Goal: Information Seeking & Learning: Learn about a topic

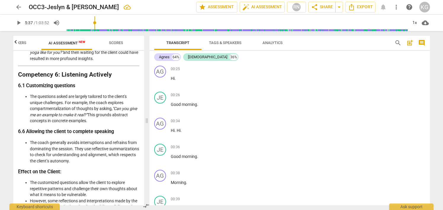
scroll to position [1360, 0]
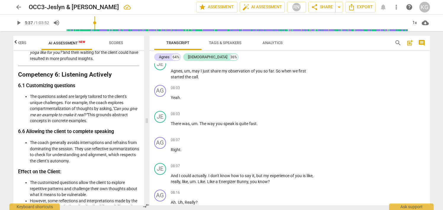
click at [113, 44] on span "Scores" at bounding box center [116, 43] width 14 height 4
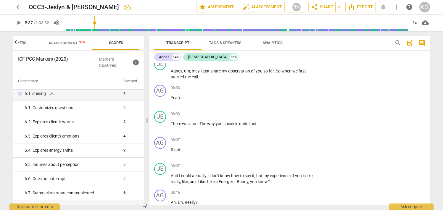
scroll to position [297, 0]
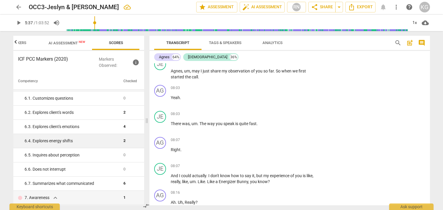
click at [106, 140] on div "6. 4. Explores energy shifts" at bounding box center [72, 141] width 94 height 6
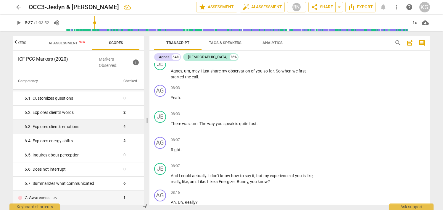
click at [109, 129] on div "6. 3. Explores client's emotions" at bounding box center [72, 127] width 94 height 6
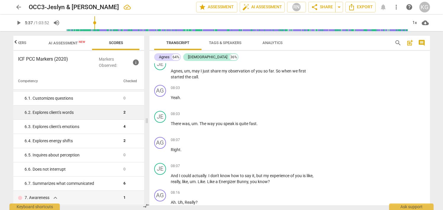
click at [109, 117] on td "6. 2. Explores client's words" at bounding box center [67, 113] width 108 height 14
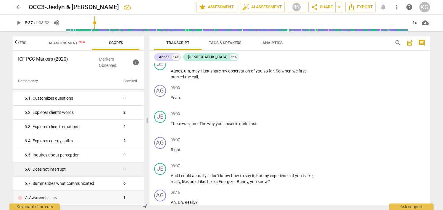
click at [79, 169] on div "6. 6. Does not interrupt" at bounding box center [72, 169] width 94 height 6
click at [20, 7] on span "arrow_back" at bounding box center [18, 7] width 7 height 7
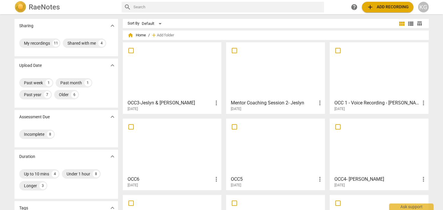
click at [139, 56] on div at bounding box center [172, 70] width 95 height 52
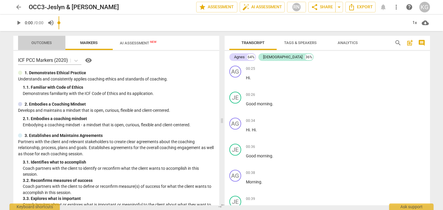
click at [40, 40] on span "Outcomes" at bounding box center [41, 43] width 35 height 8
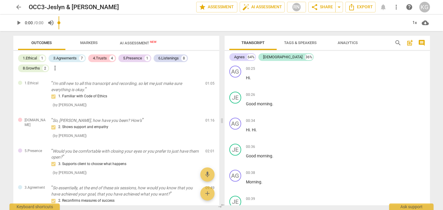
click at [123, 39] on span "AI Assessment New" at bounding box center [138, 42] width 51 height 9
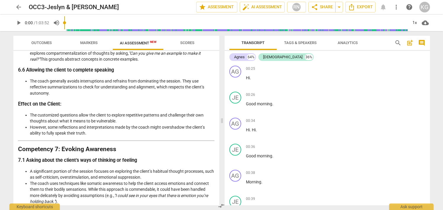
scroll to position [842, 0]
click at [400, 44] on span "search" at bounding box center [398, 42] width 7 height 7
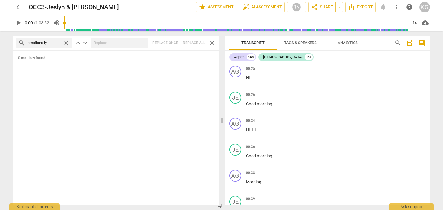
type input "emotionally"
click at [66, 44] on span "close" at bounding box center [66, 43] width 6 height 6
click at [18, 7] on span "arrow_back" at bounding box center [18, 7] width 7 height 7
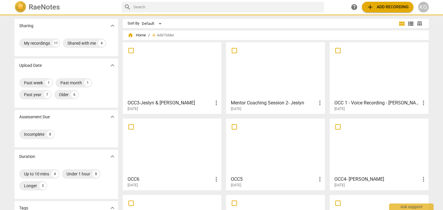
click at [180, 60] on div at bounding box center [172, 70] width 95 height 52
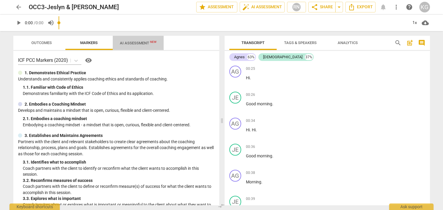
click at [138, 39] on span "AI Assessment New" at bounding box center [138, 42] width 51 height 9
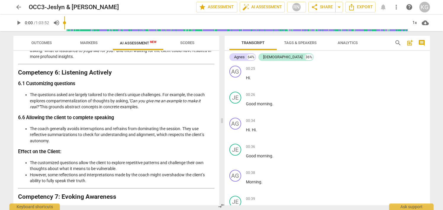
scroll to position [802, 0]
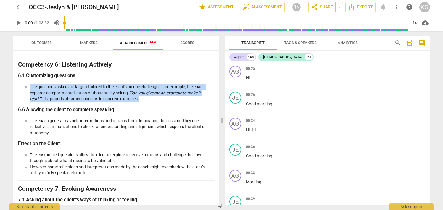
drag, startPoint x: 30, startPoint y: 97, endPoint x: 140, endPoint y: 110, distance: 110.9
click at [140, 102] on li "The questions asked are largely tailored to the client's unique challenges. For…" at bounding box center [122, 93] width 185 height 18
copy li "The questions asked are largely tailored to the client's unique challenges. For…"
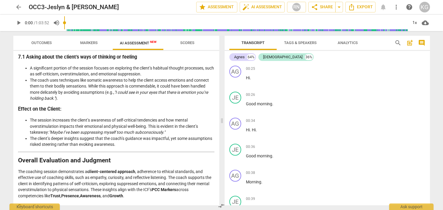
scroll to position [957, 0]
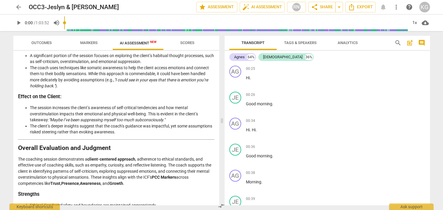
click at [182, 41] on span "Scores" at bounding box center [187, 43] width 14 height 4
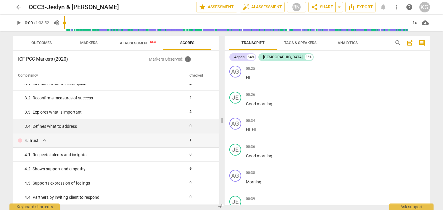
scroll to position [78, 0]
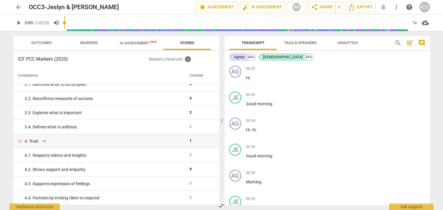
click at [395, 41] on span "search" at bounding box center [398, 42] width 7 height 7
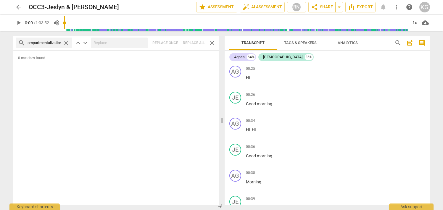
scroll to position [0, 4]
drag, startPoint x: 49, startPoint y: 42, endPoint x: 59, endPoint y: 44, distance: 9.9
click at [59, 44] on input "compartmentalization" at bounding box center [44, 42] width 33 height 9
type input "compartmental"
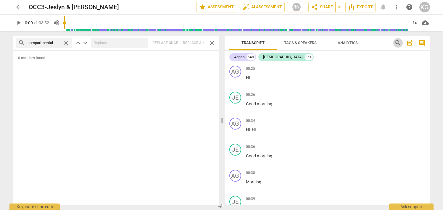
click at [399, 42] on span "search" at bounding box center [398, 42] width 7 height 7
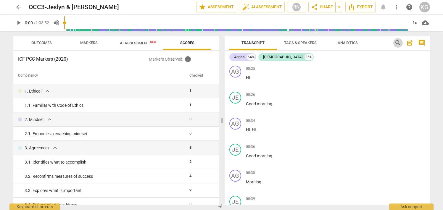
click at [399, 42] on span "search" at bounding box center [398, 42] width 7 height 7
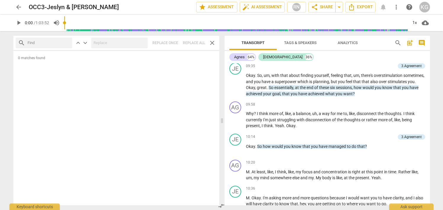
scroll to position [1885, 0]
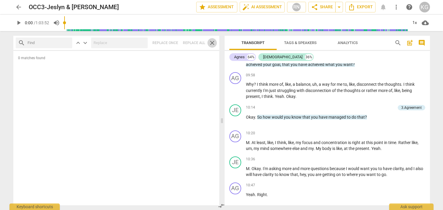
click at [211, 41] on span "close" at bounding box center [212, 42] width 7 height 7
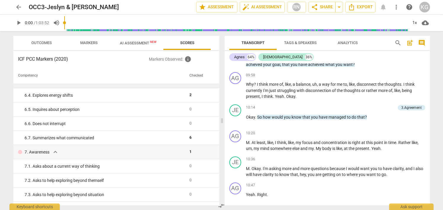
scroll to position [335, 0]
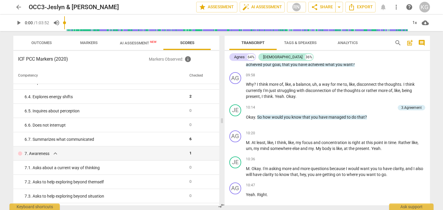
click at [124, 40] on span "AI Assessment New" at bounding box center [138, 42] width 51 height 9
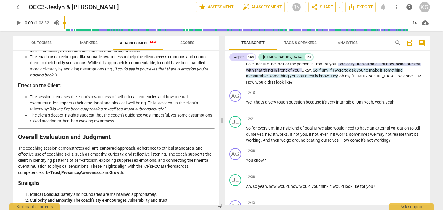
scroll to position [1074, 0]
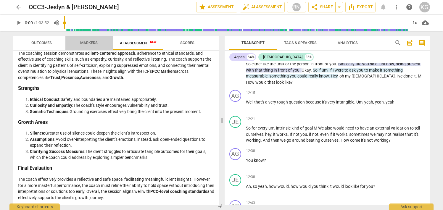
click at [83, 41] on span "Markers" at bounding box center [88, 43] width 17 height 4
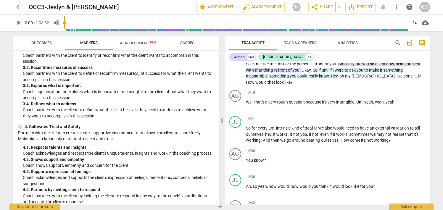
scroll to position [114, 0]
click at [90, 45] on span "Markers" at bounding box center [88, 43] width 17 height 4
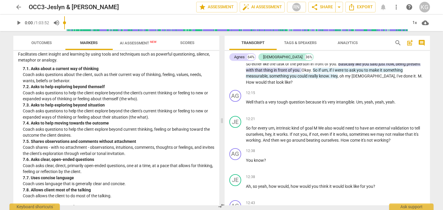
scroll to position [495, 0]
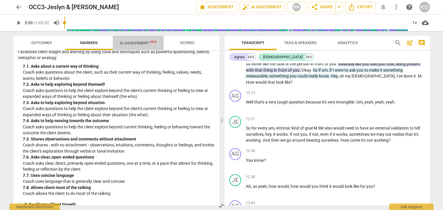
click at [137, 39] on span "AI Assessment New" at bounding box center [138, 42] width 51 height 9
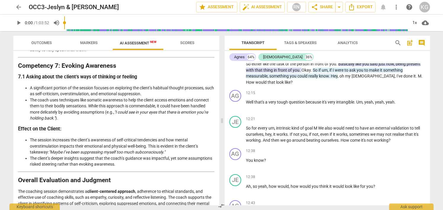
scroll to position [923, 0]
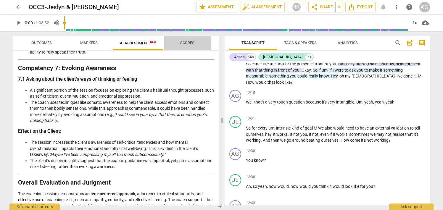
click at [184, 44] on span "Scores" at bounding box center [187, 43] width 14 height 4
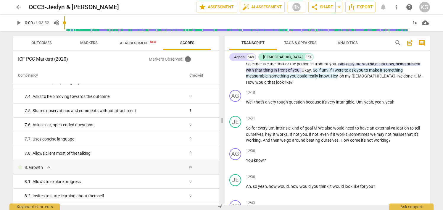
scroll to position [449, 0]
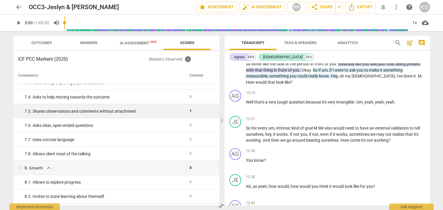
click at [163, 115] on td "7. 5. Shares observations and comments without attachment" at bounding box center [100, 111] width 174 height 14
click at [163, 112] on div "7. 5. Shares observations and comments without attachment" at bounding box center [105, 111] width 160 height 6
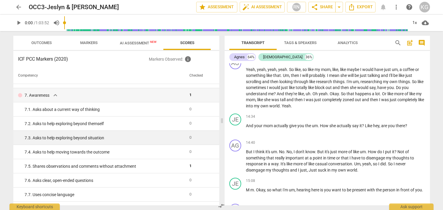
scroll to position [394, 0]
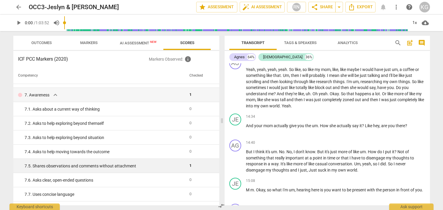
click at [128, 164] on div "7. 5. Shares observations and comments without attachment" at bounding box center [105, 166] width 160 height 6
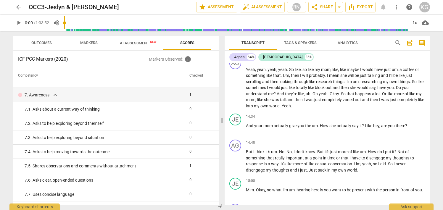
click at [89, 44] on span "Markers" at bounding box center [88, 43] width 17 height 4
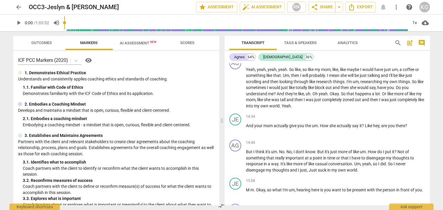
click at [47, 44] on span "Outcomes" at bounding box center [41, 43] width 20 height 4
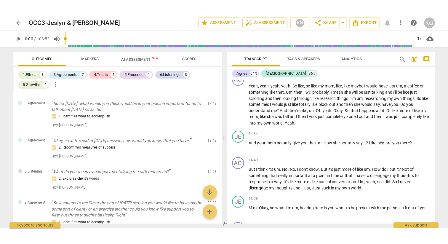
scroll to position [338, 0]
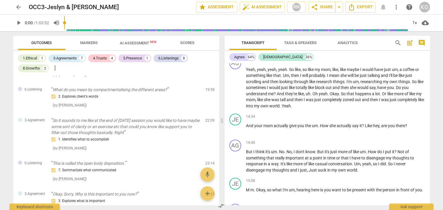
click at [201, 58] on div "1.Ethical 1 3.Agreements 7 4.Trusts 4 5.Presence 1 6.Listenings 8 8.Growths 2 m…" at bounding box center [118, 63] width 201 height 20
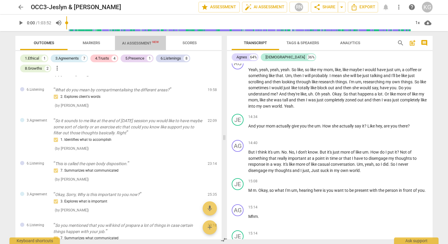
click at [130, 44] on span "AI Assessment New" at bounding box center [140, 43] width 37 height 4
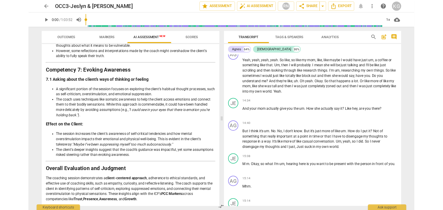
scroll to position [910, 0]
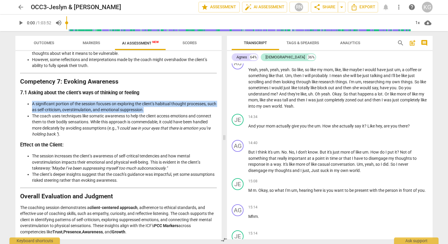
drag, startPoint x: 154, startPoint y: 122, endPoint x: 32, endPoint y: 116, distance: 122.4
click at [32, 116] on ul "A significant portion of the session focuses on exploring the client’s habitual…" at bounding box center [118, 119] width 197 height 36
copy li "A significant portion of the session focuses on exploring the client’s habitual…"
